Goal: Information Seeking & Learning: Learn about a topic

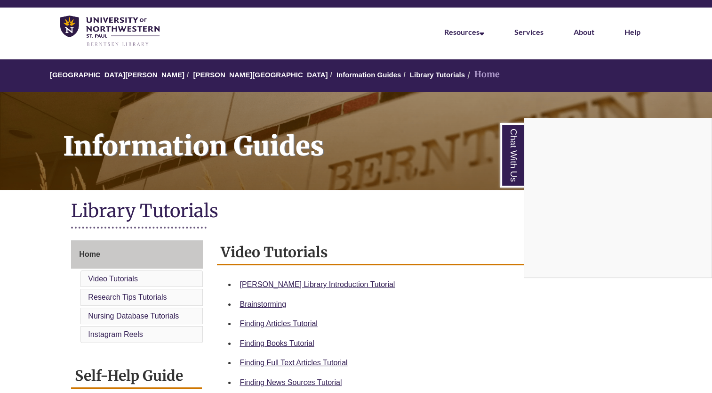
scroll to position [26, 0]
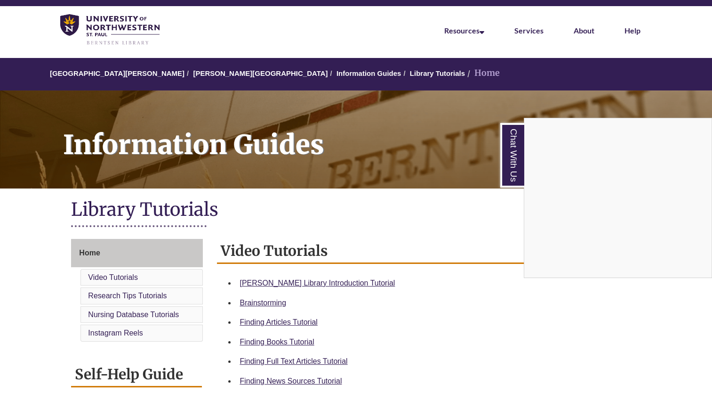
click at [311, 281] on div "Chat With Us" at bounding box center [356, 196] width 712 height 393
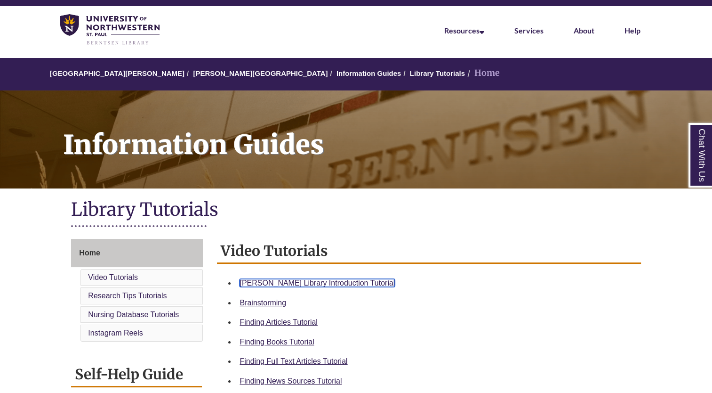
click at [313, 282] on link "Berntsen Library Introduction Tutorial" at bounding box center [317, 283] width 155 height 8
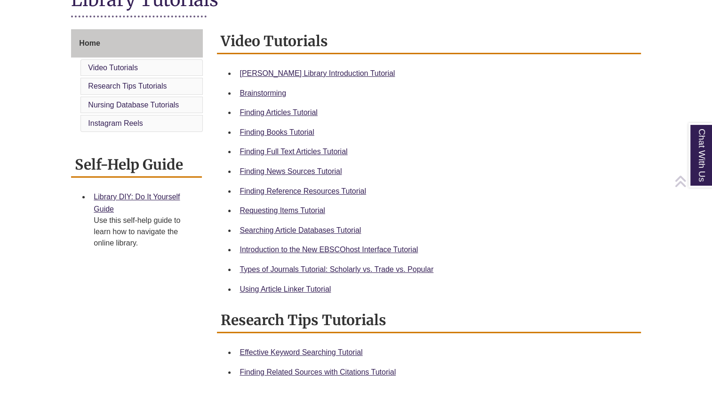
scroll to position [245, 0]
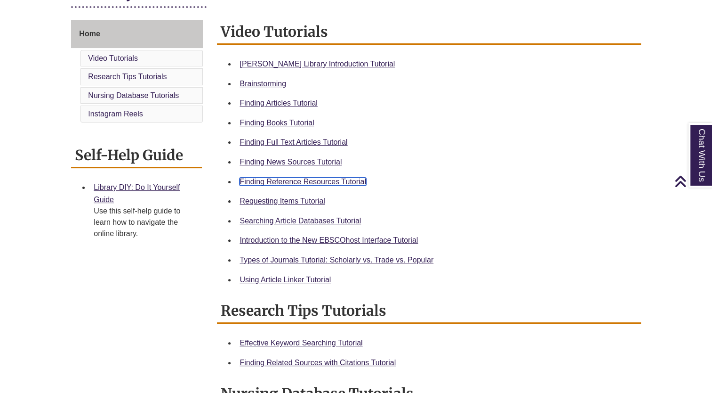
click at [327, 183] on link "Finding Reference Resources Tutorial" at bounding box center [303, 181] width 127 height 8
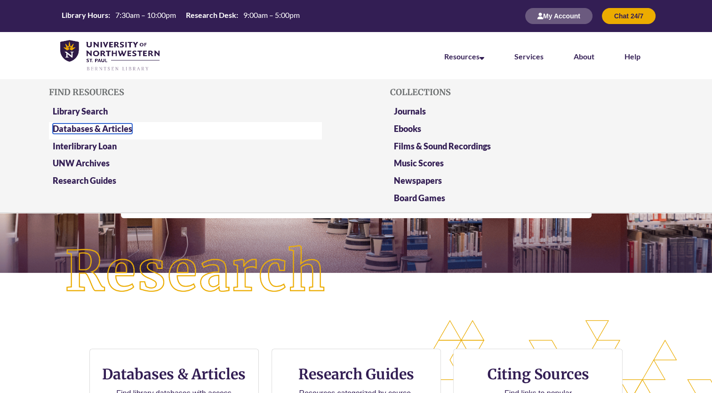
click at [105, 127] on link "Databases & Articles" at bounding box center [93, 128] width 80 height 10
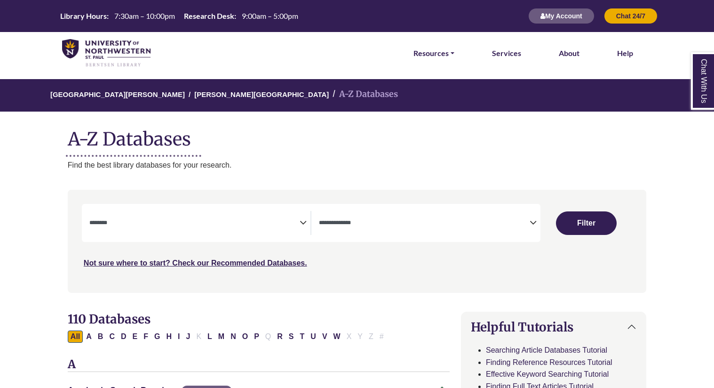
select select "Database Subject Filter"
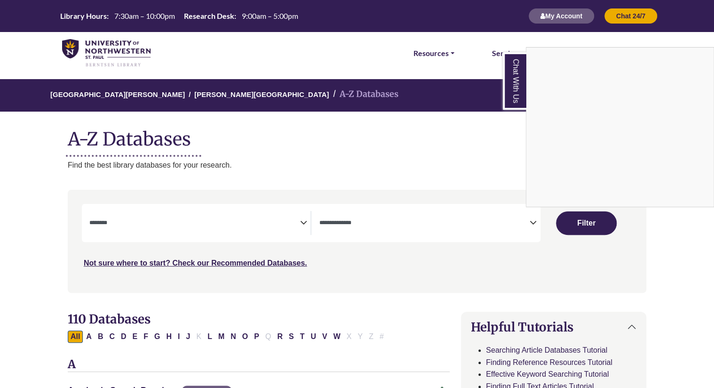
click at [393, 219] on div "Chat With Us" at bounding box center [357, 194] width 714 height 388
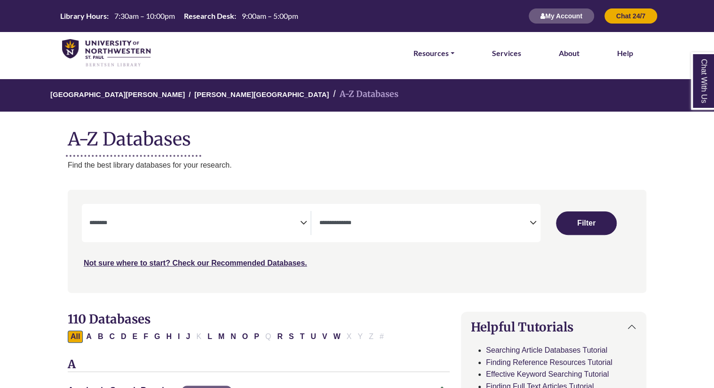
click at [404, 225] on textarea "Search" at bounding box center [424, 224] width 211 height 8
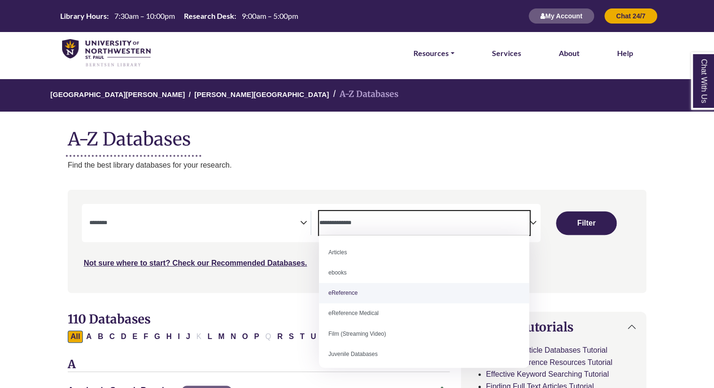
select select "*****"
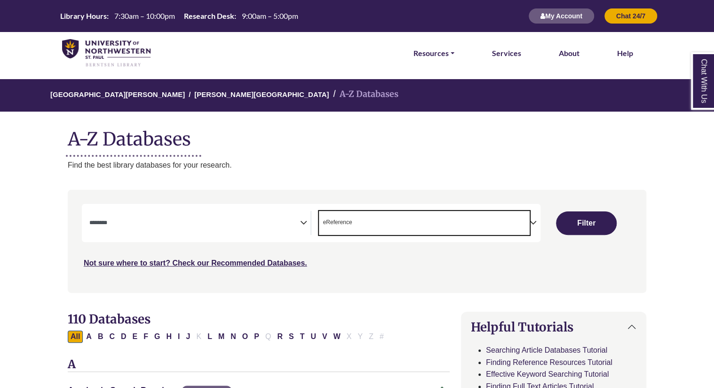
click at [373, 169] on p "Find the best library databases for your research." at bounding box center [357, 165] width 579 height 12
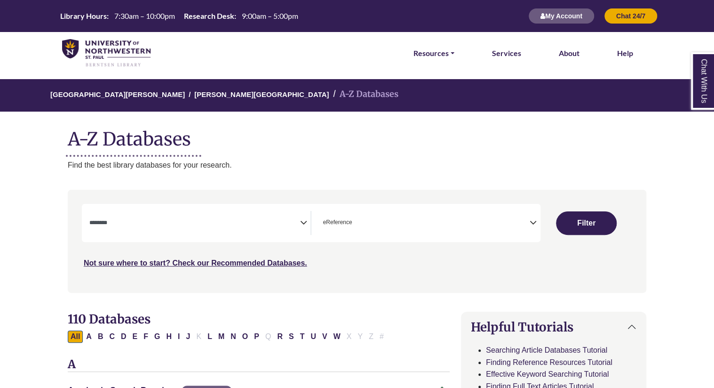
click at [249, 222] on textarea "Search" at bounding box center [194, 224] width 211 height 8
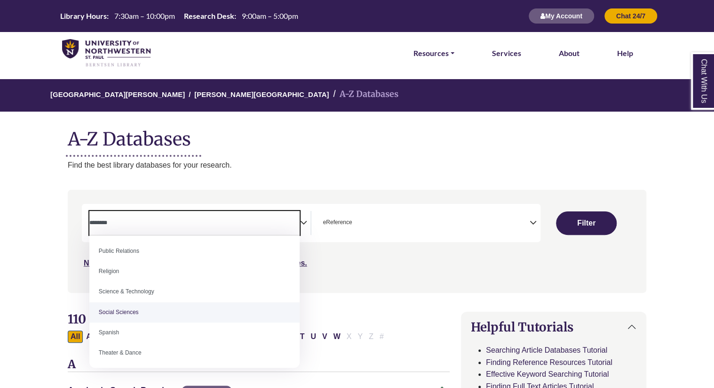
scroll to position [838, 0]
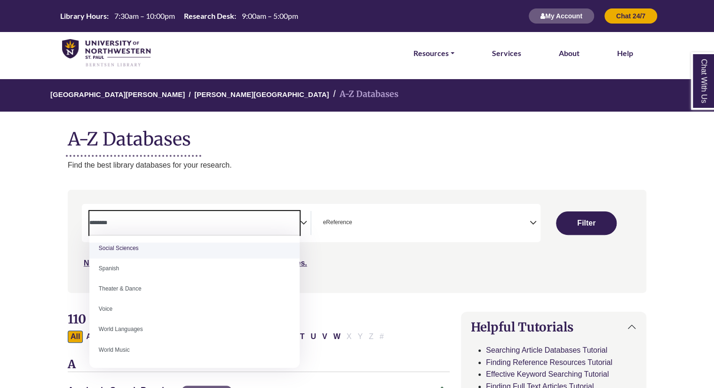
click at [266, 168] on p "Find the best library databases for your research." at bounding box center [357, 165] width 579 height 12
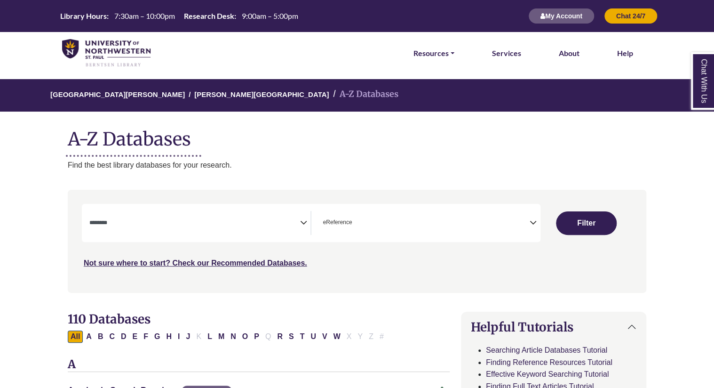
click at [586, 224] on button "Filter" at bounding box center [586, 223] width 60 height 24
select select "Database Subject Filter"
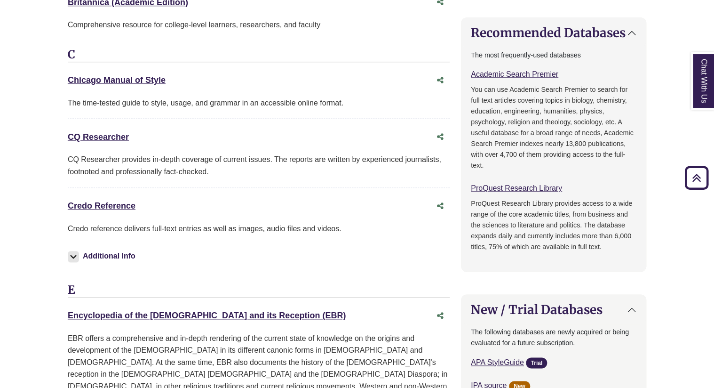
scroll to position [451, 0]
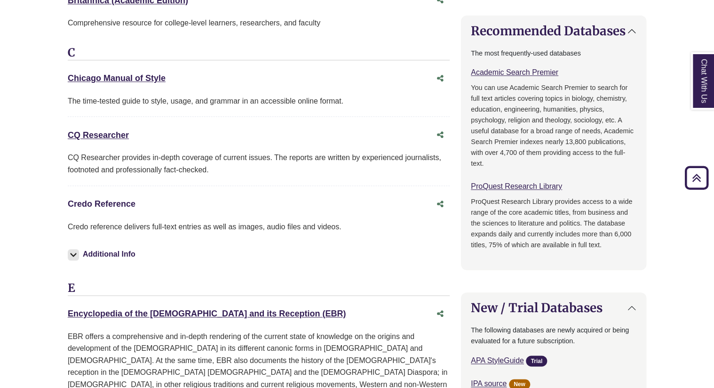
click at [112, 204] on link "Credo Reference This link opens in a new window" at bounding box center [102, 203] width 68 height 9
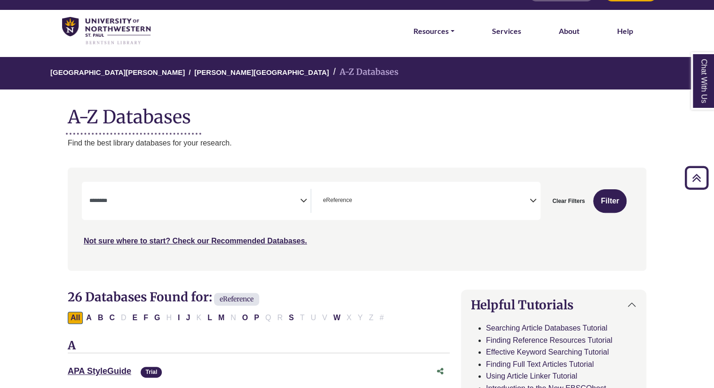
scroll to position [0, 0]
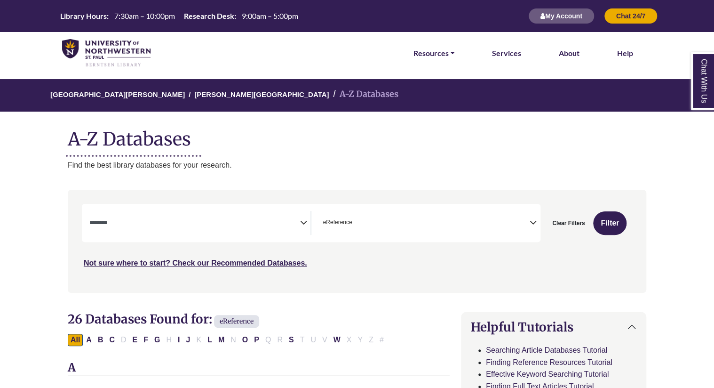
click at [103, 39] on img at bounding box center [106, 53] width 88 height 28
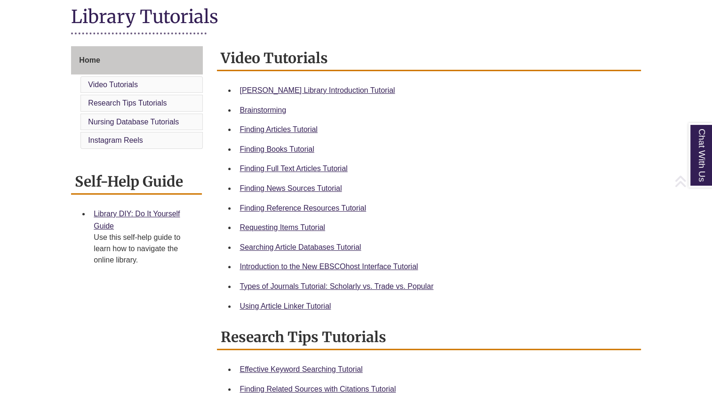
scroll to position [241, 0]
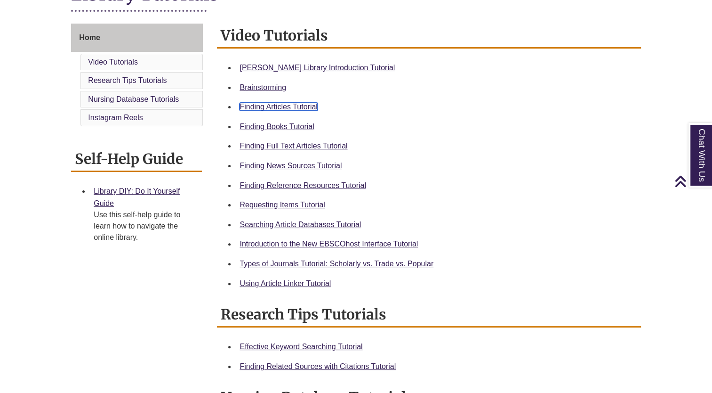
click at [303, 105] on link "Finding Articles Tutorial" at bounding box center [279, 107] width 78 height 8
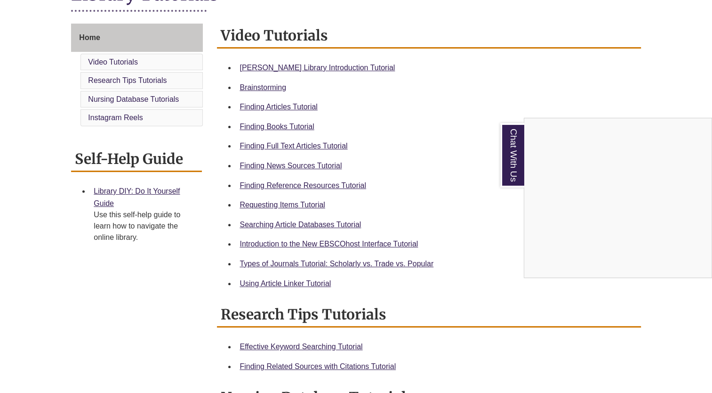
click at [306, 166] on div "Chat With Us" at bounding box center [356, 196] width 712 height 393
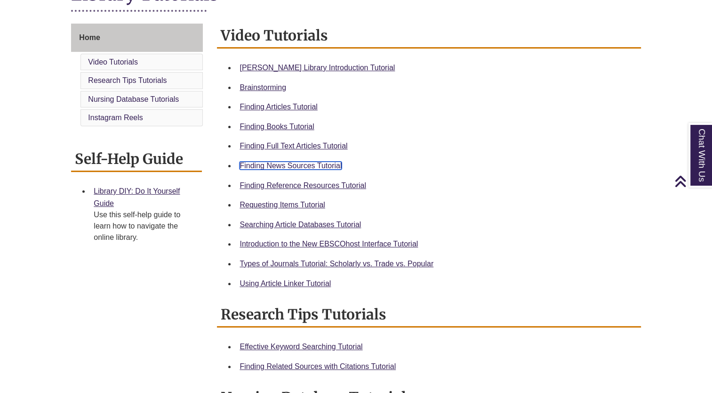
click at [279, 165] on link "Finding News Sources Tutorial" at bounding box center [291, 165] width 102 height 8
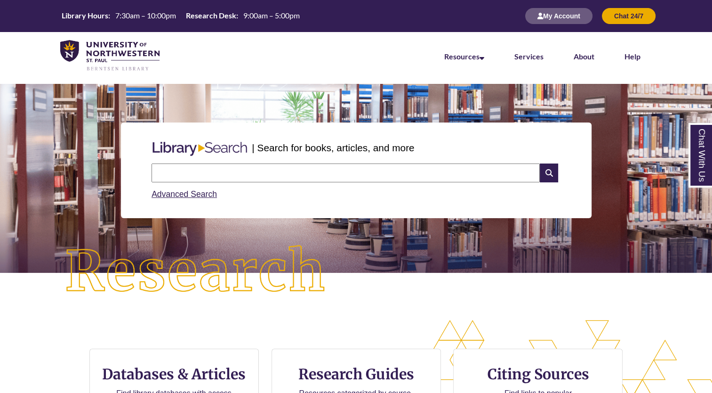
click at [219, 174] on input "text" at bounding box center [346, 172] width 388 height 19
click at [297, 178] on input "text" at bounding box center [346, 172] width 388 height 19
click at [365, 174] on input "text" at bounding box center [346, 172] width 388 height 19
type input "*"
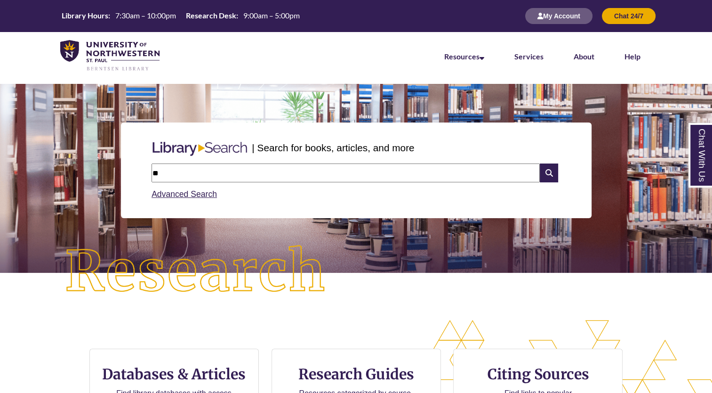
type input "*"
type input "**********"
